Goal: Task Accomplishment & Management: Use online tool/utility

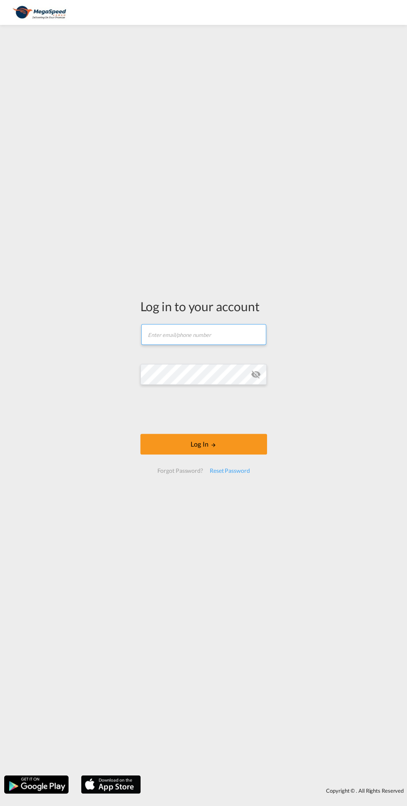
click at [182, 329] on input "text" at bounding box center [203, 334] width 125 height 21
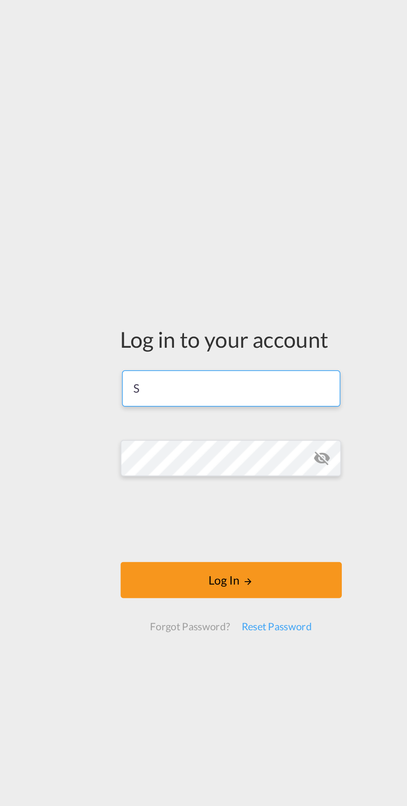
type input "[EMAIL_ADDRESS][DOMAIN_NAME]"
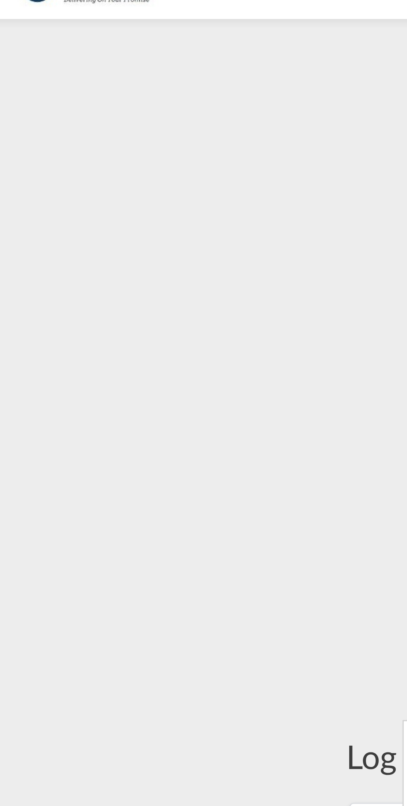
click at [91, 176] on div at bounding box center [203, 403] width 407 height 806
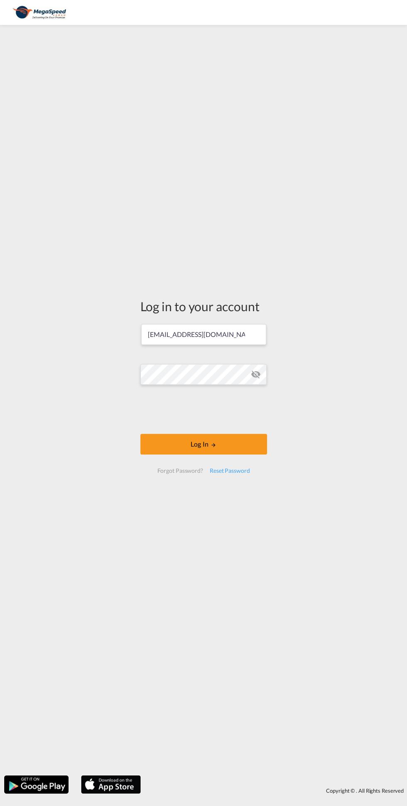
click at [175, 447] on button "Log In" at bounding box center [203, 444] width 127 height 21
